Goal: Task Accomplishment & Management: Use online tool/utility

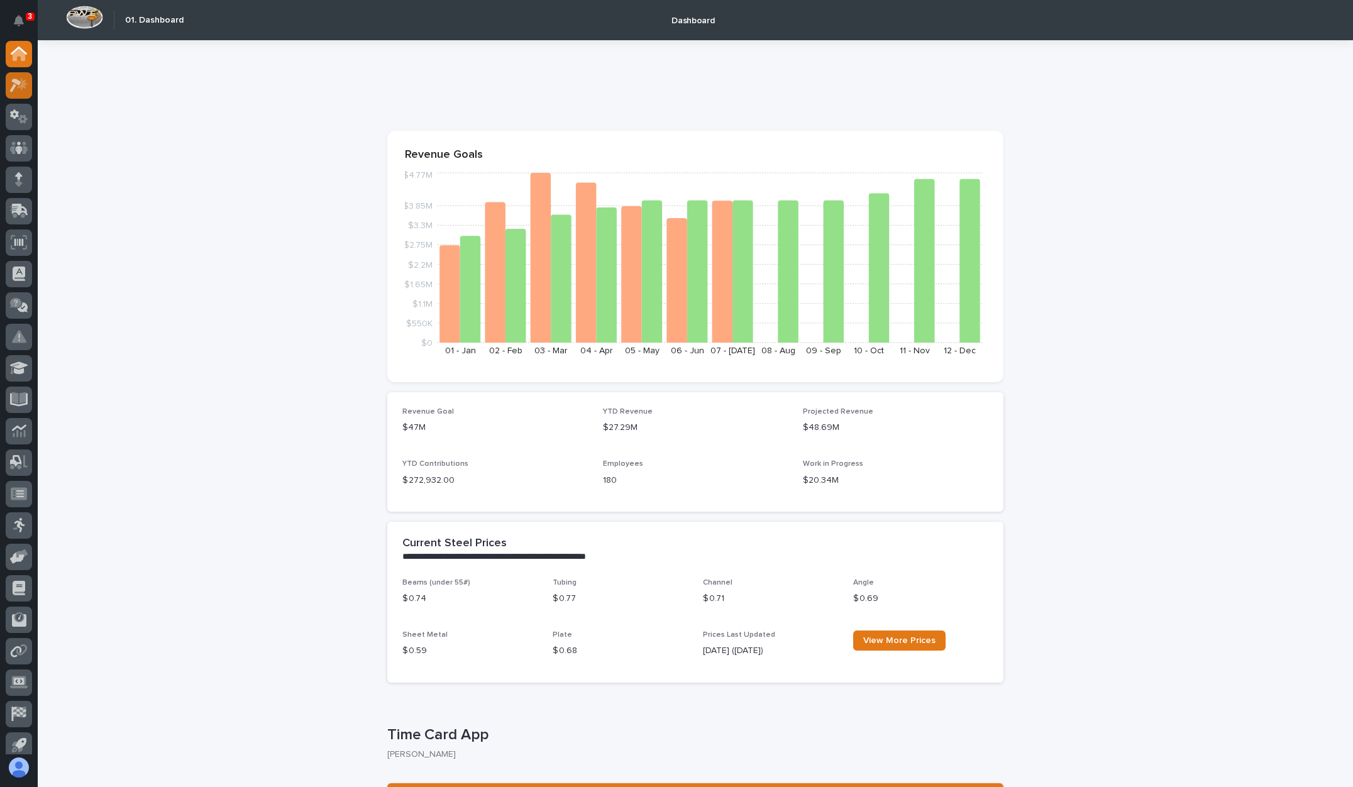
click at [17, 79] on icon at bounding box center [19, 85] width 18 height 14
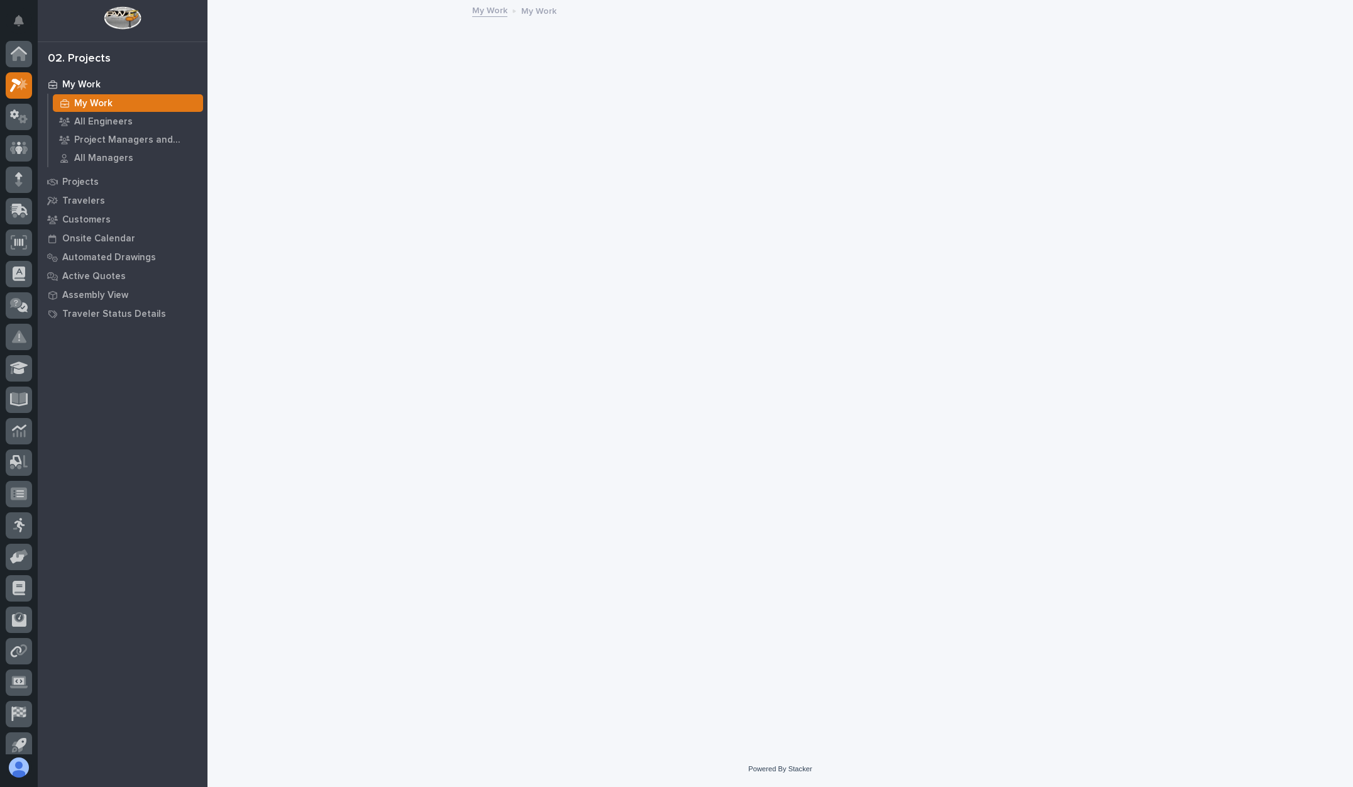
scroll to position [9, 0]
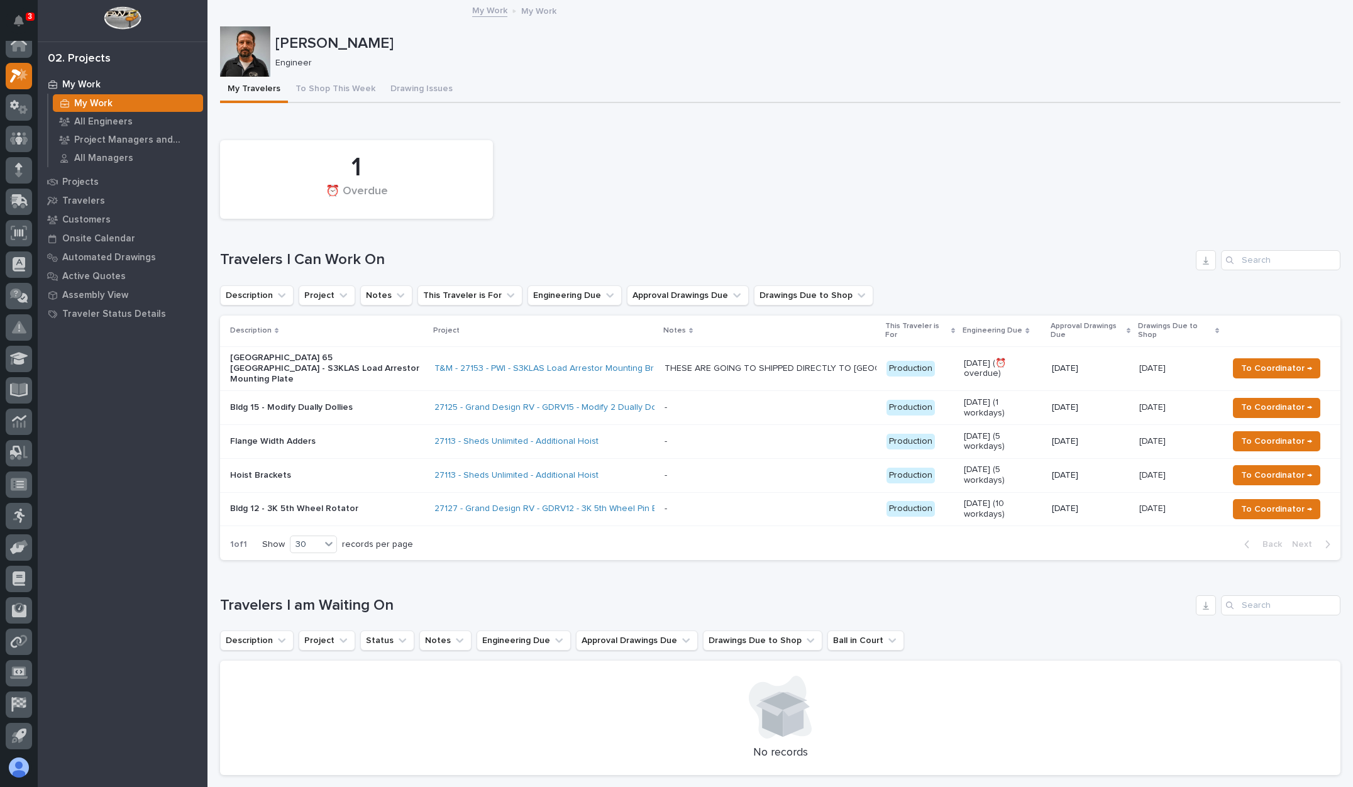
click at [816, 361] on p "THESE ARE GOING TO SHIPPED DIRECTLY TO [GEOGRAPHIC_DATA]-PLANT 65 ROCKPORT. INF…" at bounding box center [771, 367] width 214 height 13
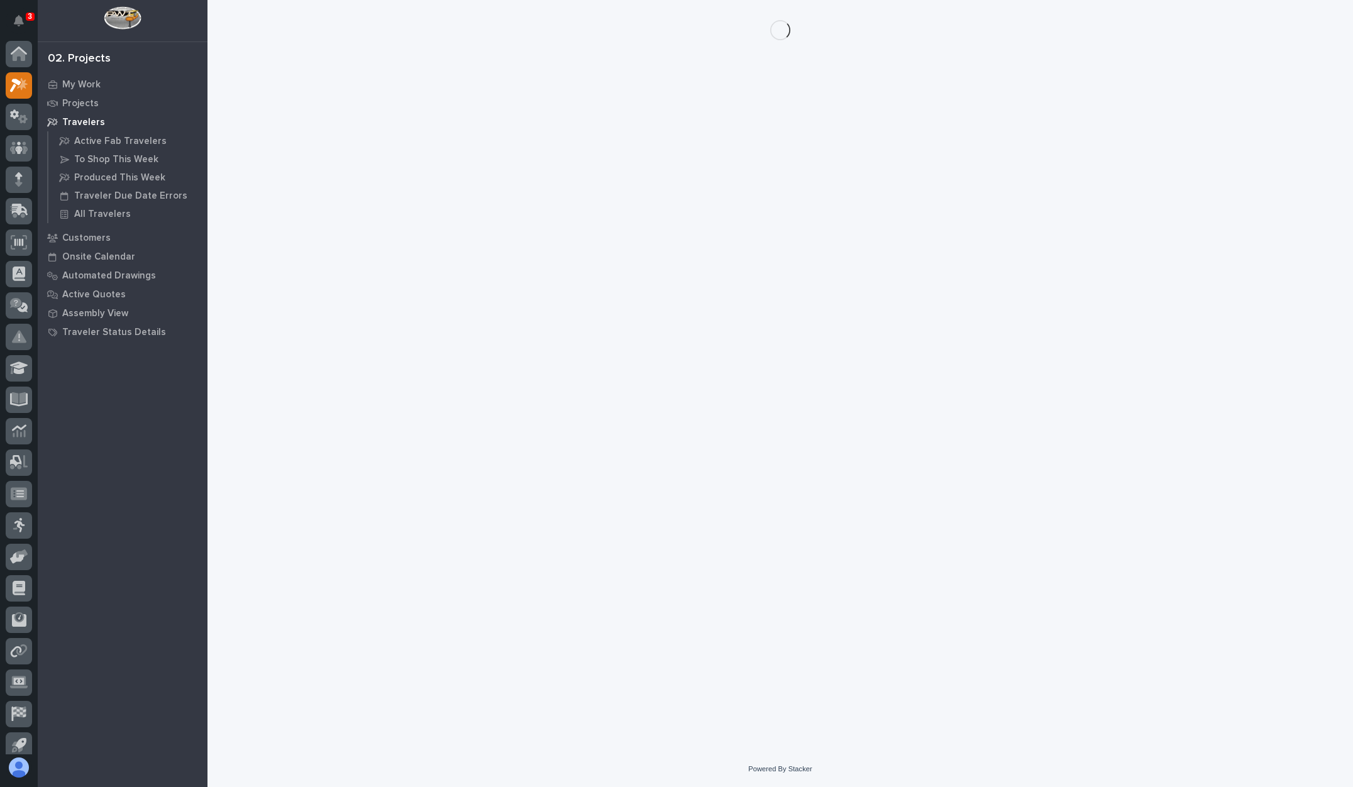
scroll to position [9, 0]
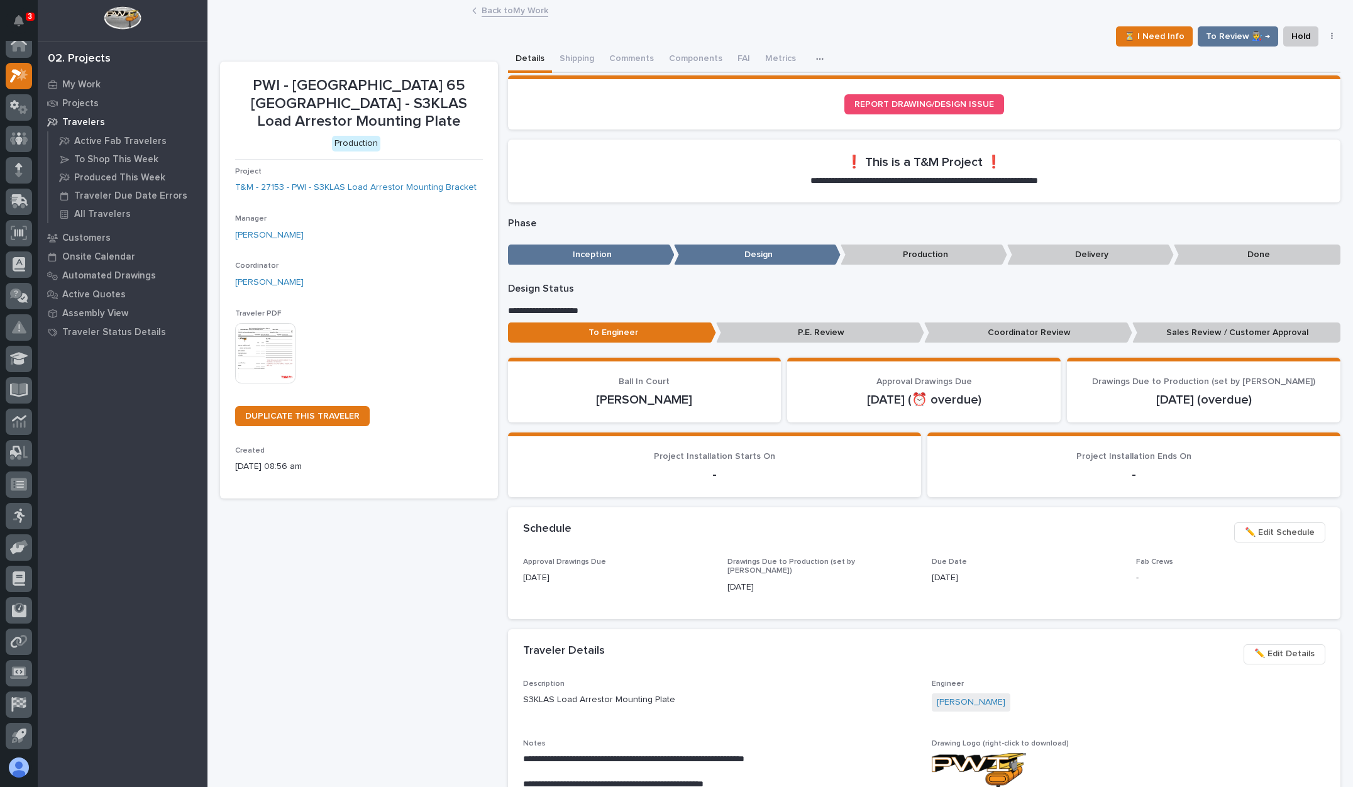
click at [83, 121] on p "Travelers" at bounding box center [83, 122] width 43 height 11
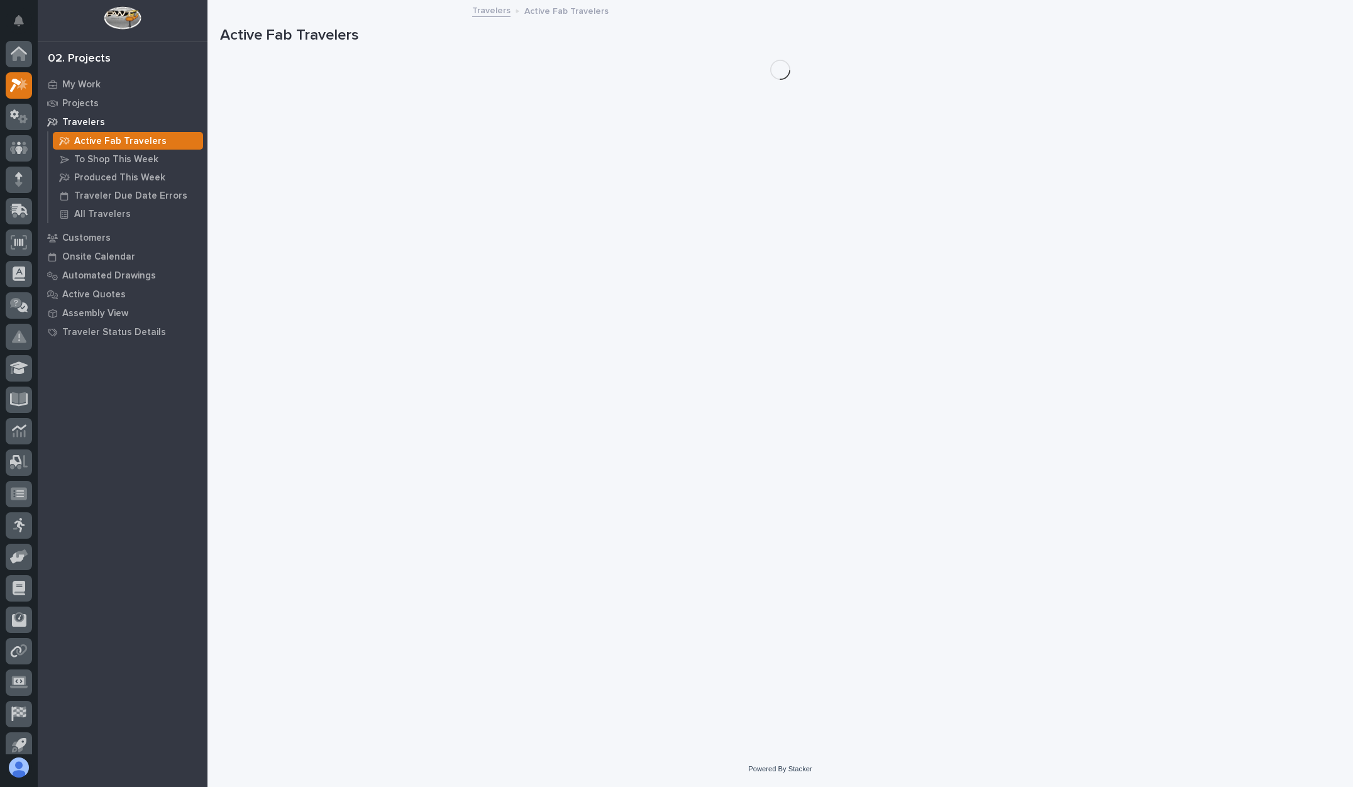
scroll to position [9, 0]
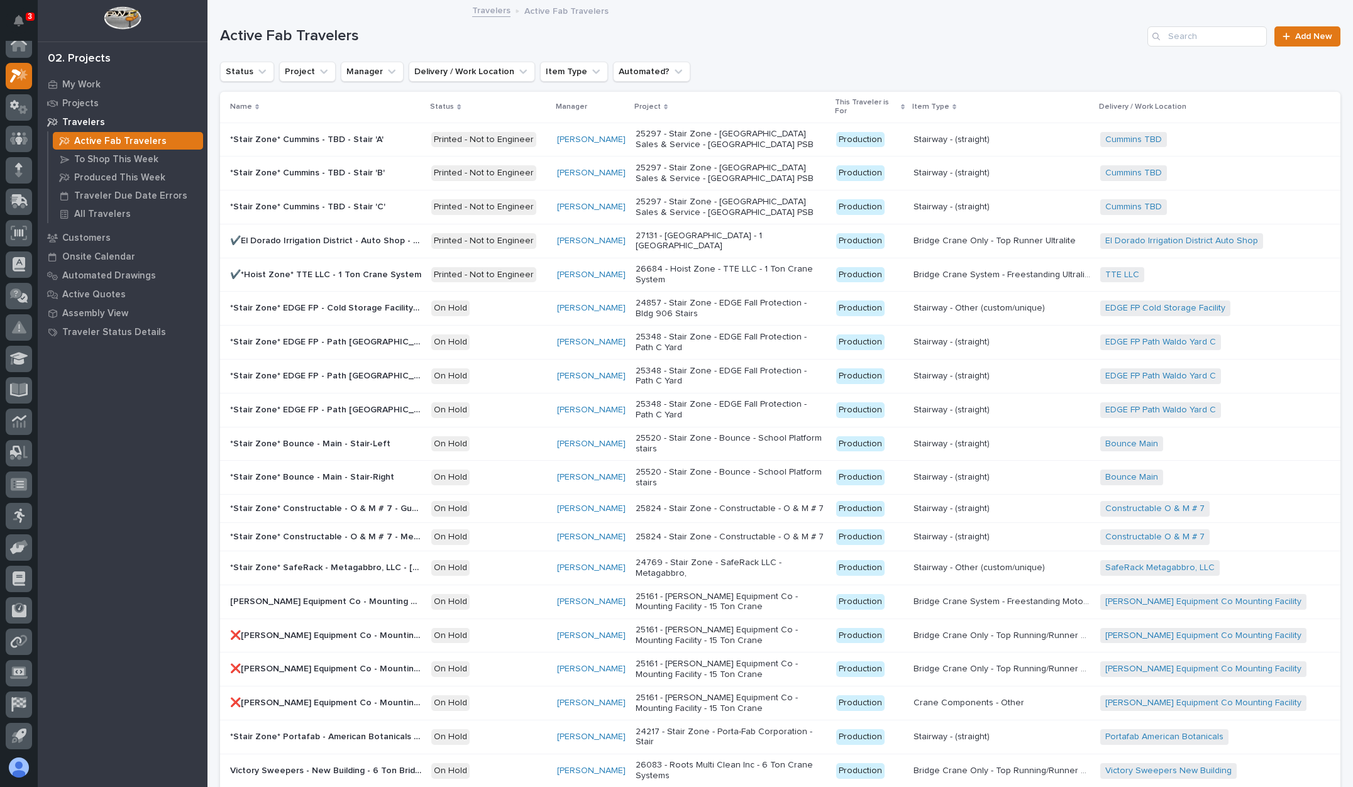
click at [70, 115] on div "Travelers" at bounding box center [122, 122] width 163 height 18
click at [81, 86] on p "My Work" at bounding box center [81, 84] width 38 height 11
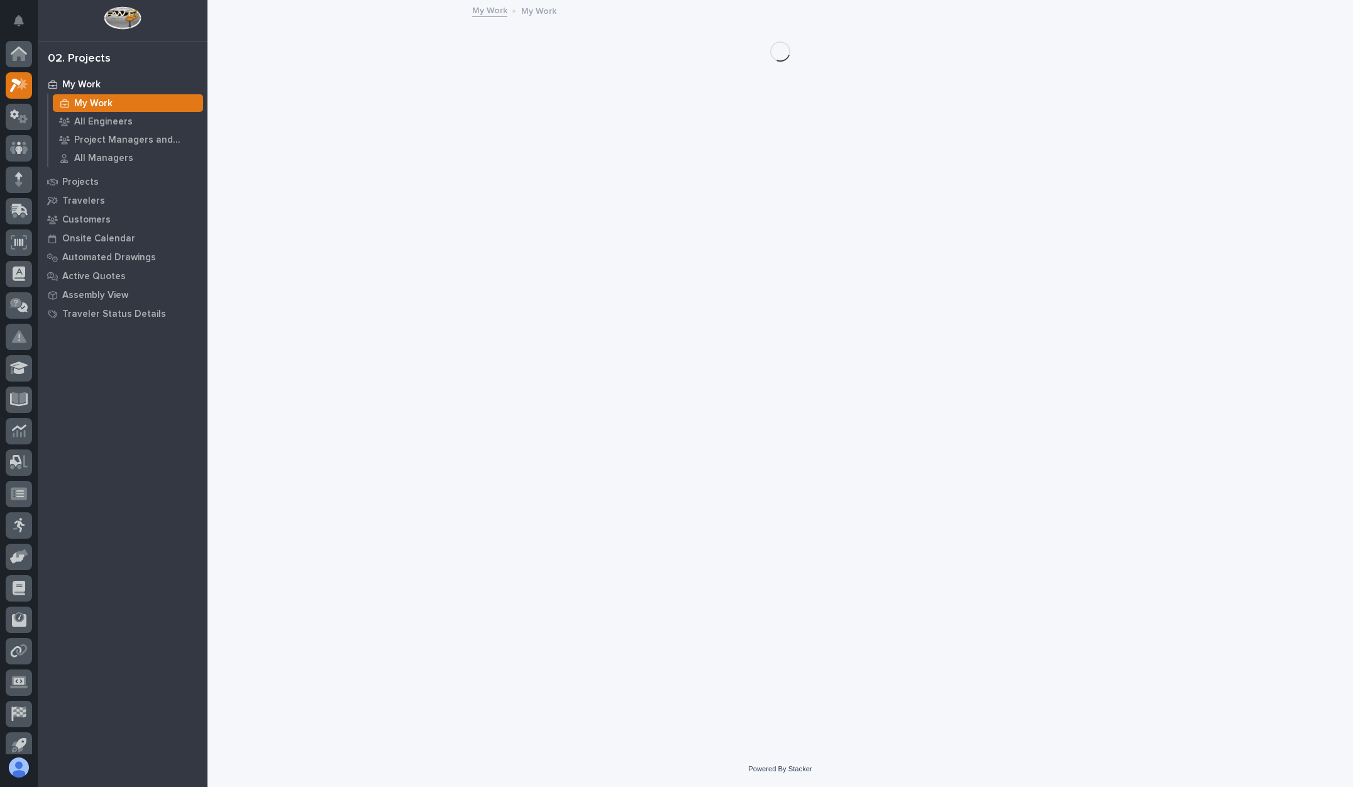
scroll to position [9, 0]
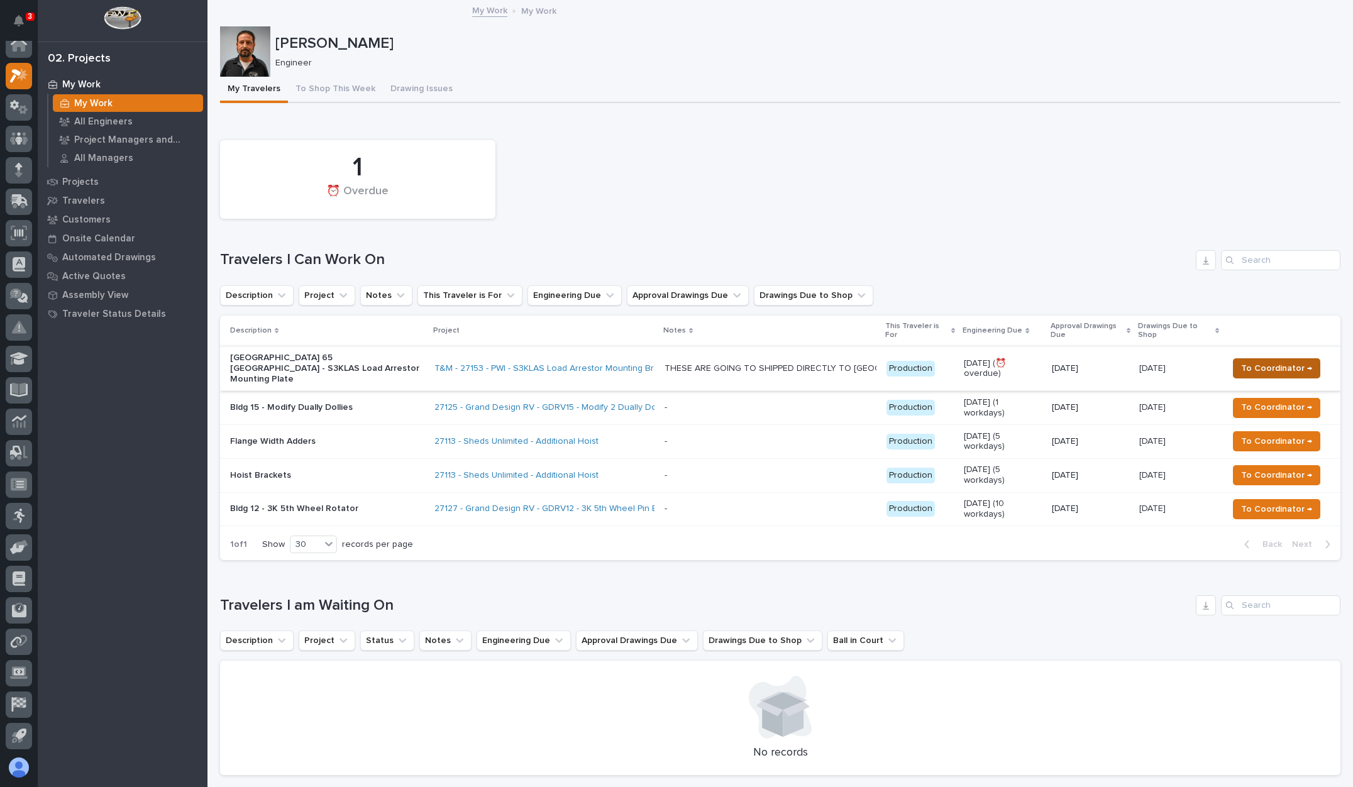
click at [1270, 363] on span "To Coordinator →" at bounding box center [1276, 368] width 71 height 15
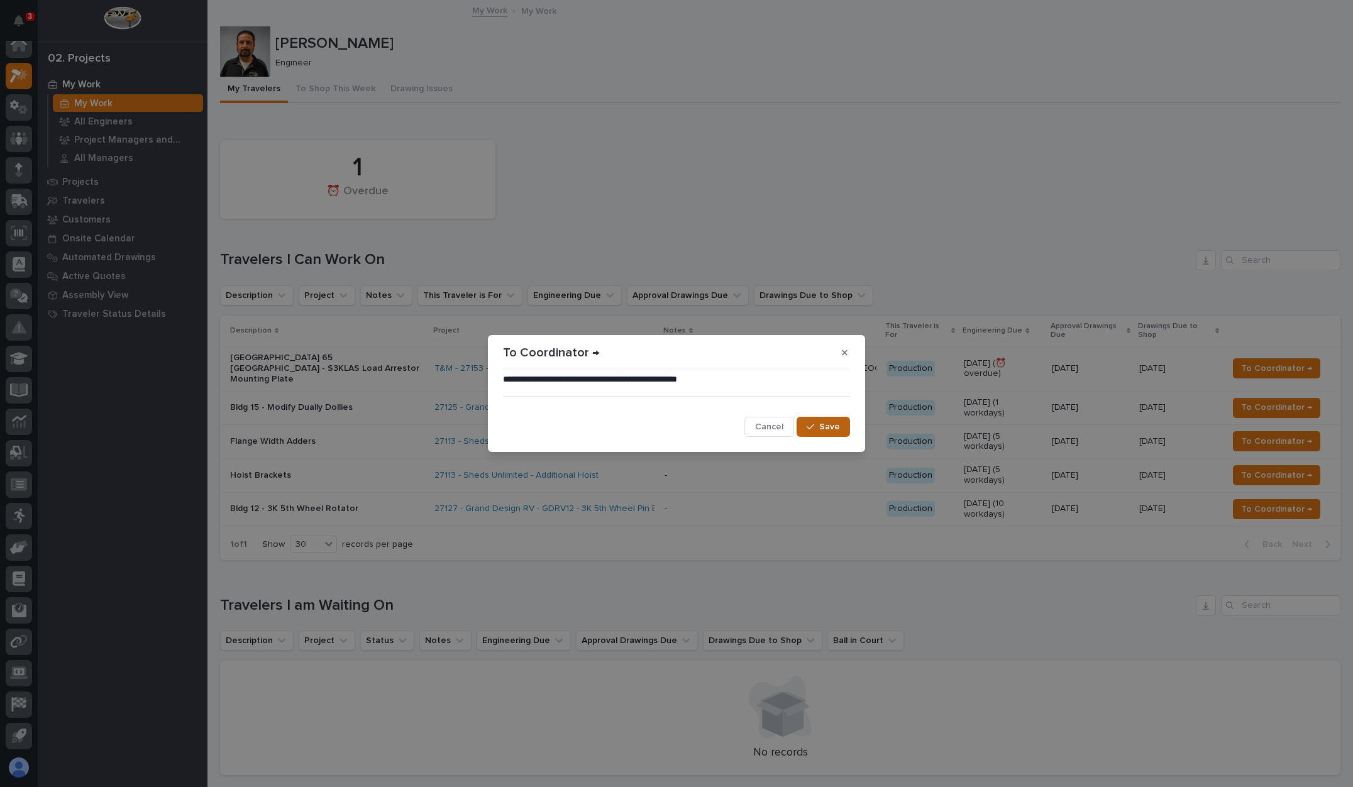
click at [835, 428] on span "Save" at bounding box center [829, 426] width 21 height 11
